Goal: Find specific page/section: Find specific page/section

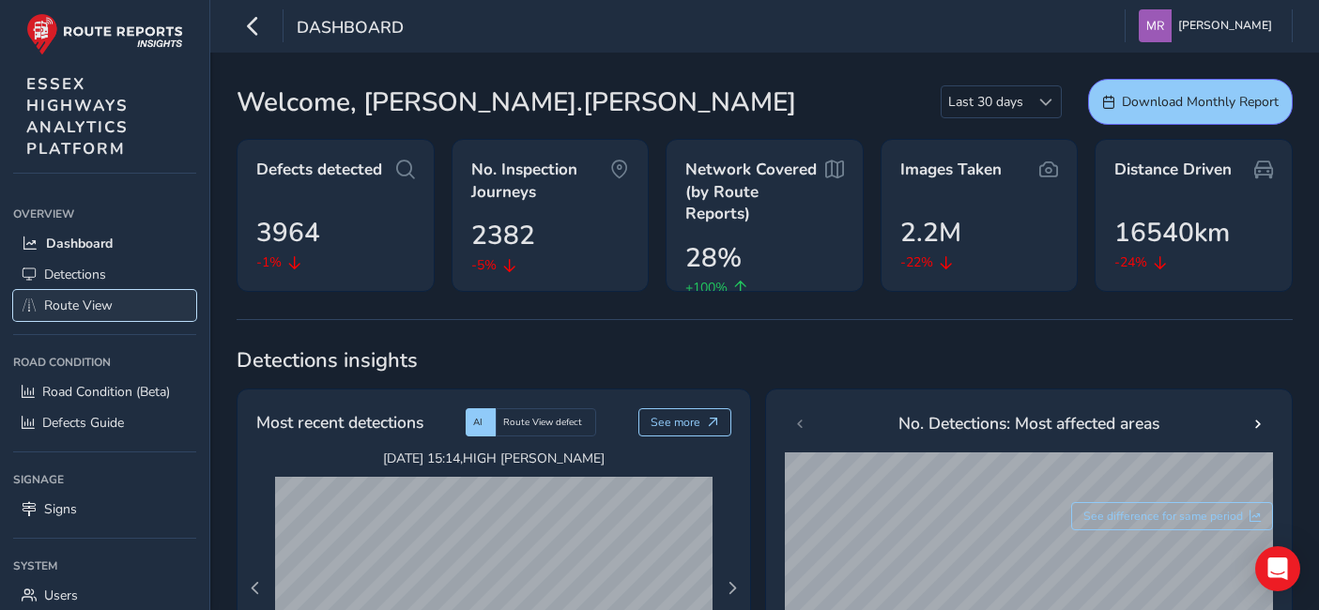
click at [85, 310] on span "Route View" at bounding box center [78, 306] width 69 height 18
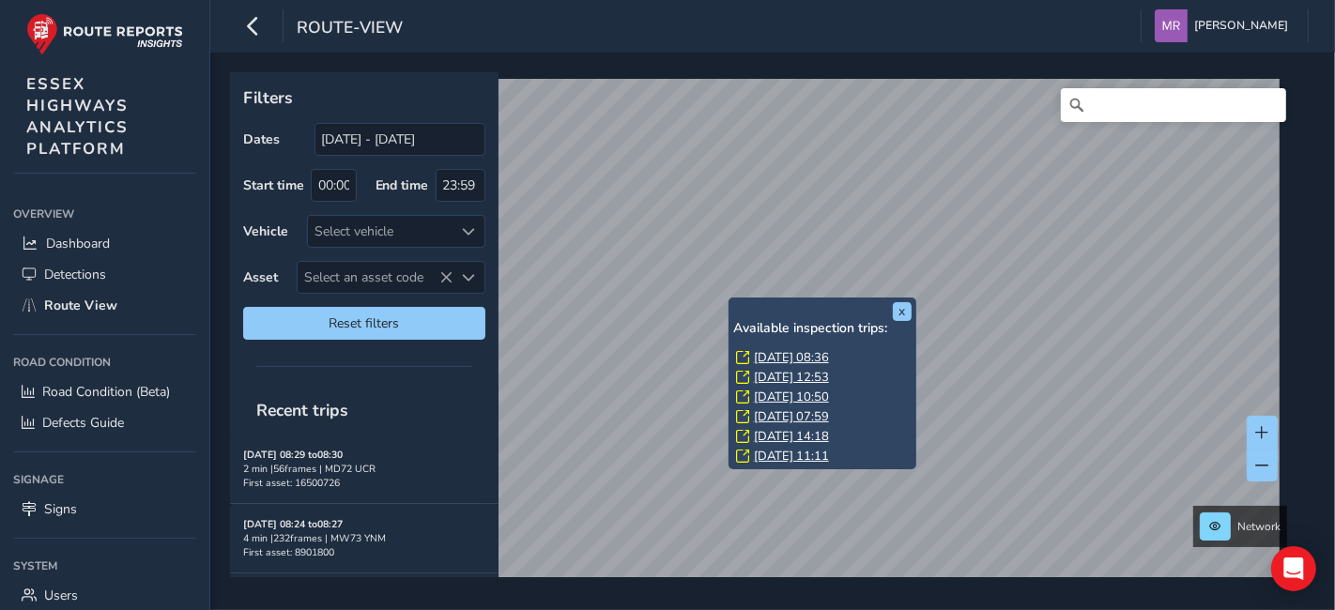
click at [904, 457] on div "x Available inspection trips: [DATE] 08:36 [DATE] 12:53 [DATE] 10:50 [DATE] 07:…" at bounding box center [766, 324] width 1072 height 505
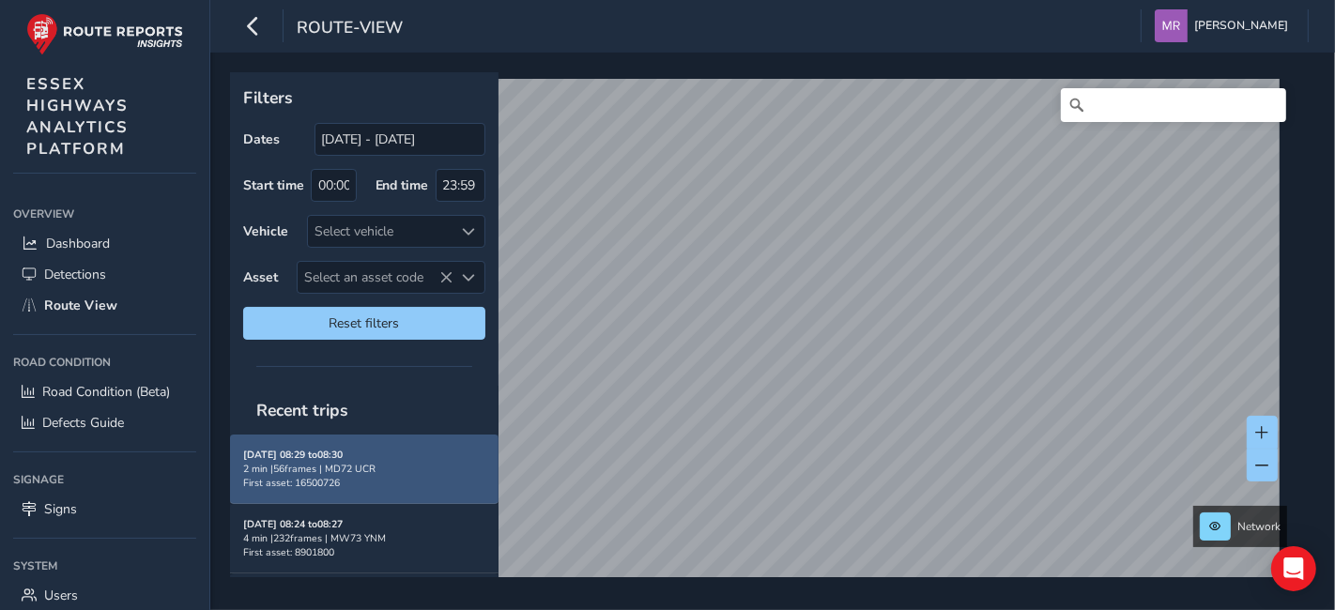
click at [355, 477] on div "Filters Dates [DATE] - [DATE] Start time 00:00 End time 23:59 Vehicle Select ve…" at bounding box center [766, 324] width 1072 height 505
